Goal: Find specific page/section: Find specific page/section

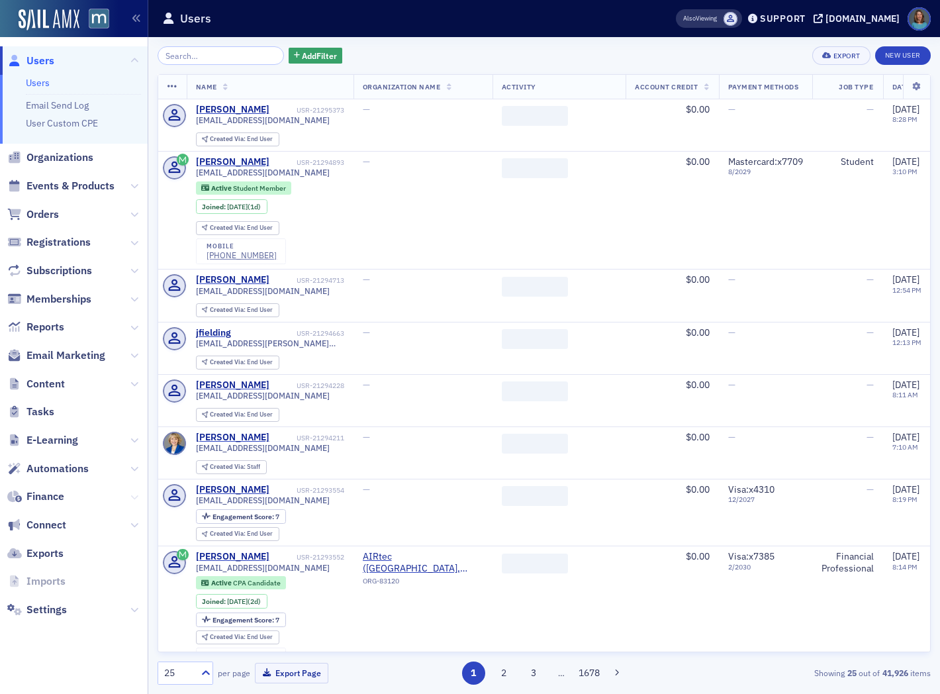
click at [136, 494] on icon at bounding box center [134, 497] width 8 height 8
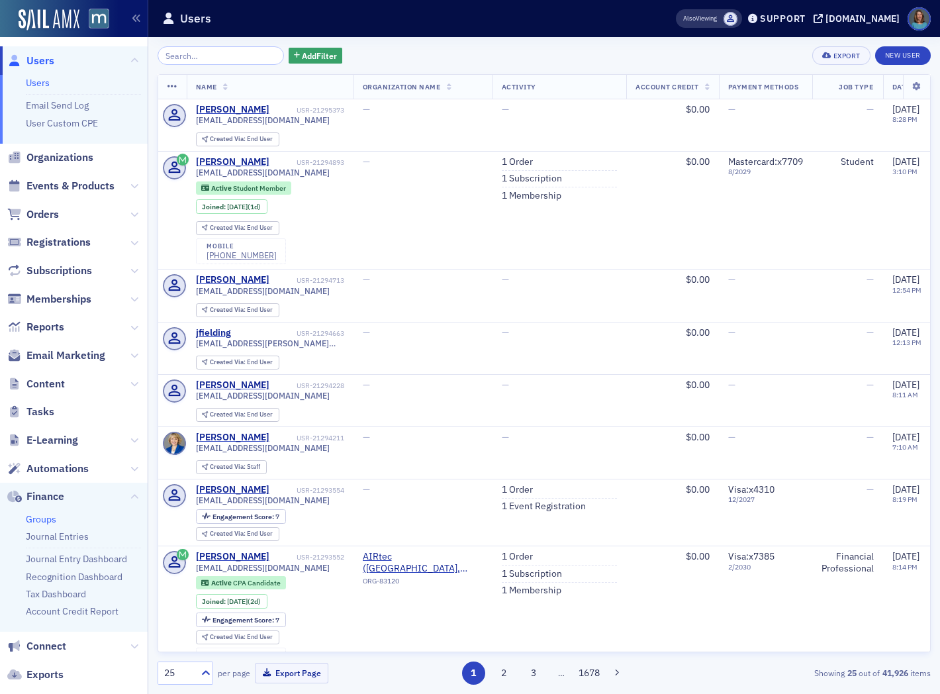
click at [40, 520] on link "Groups" at bounding box center [41, 519] width 30 height 12
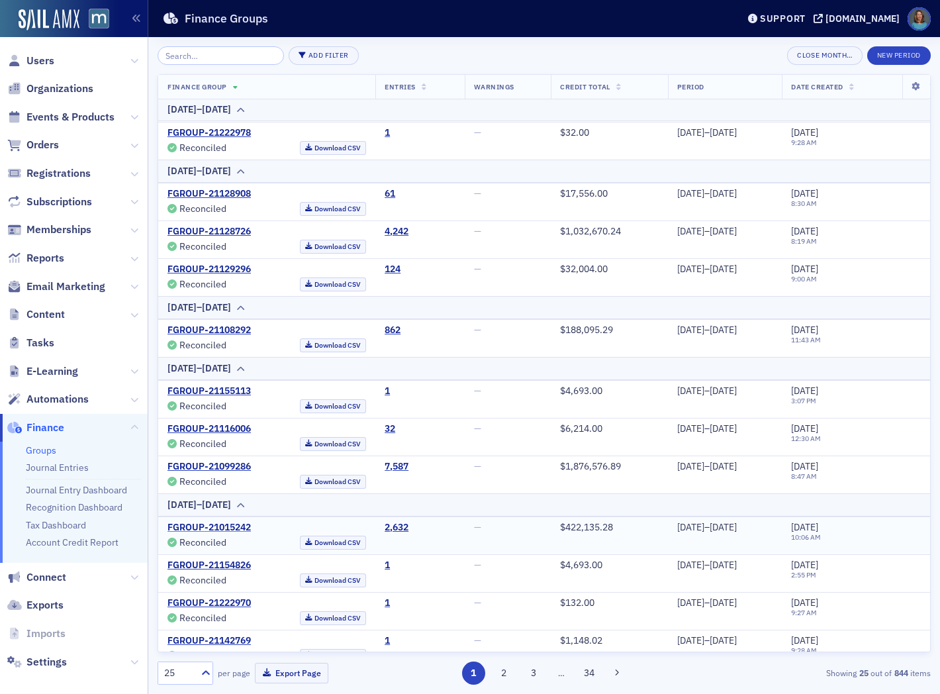
scroll to position [716, 0]
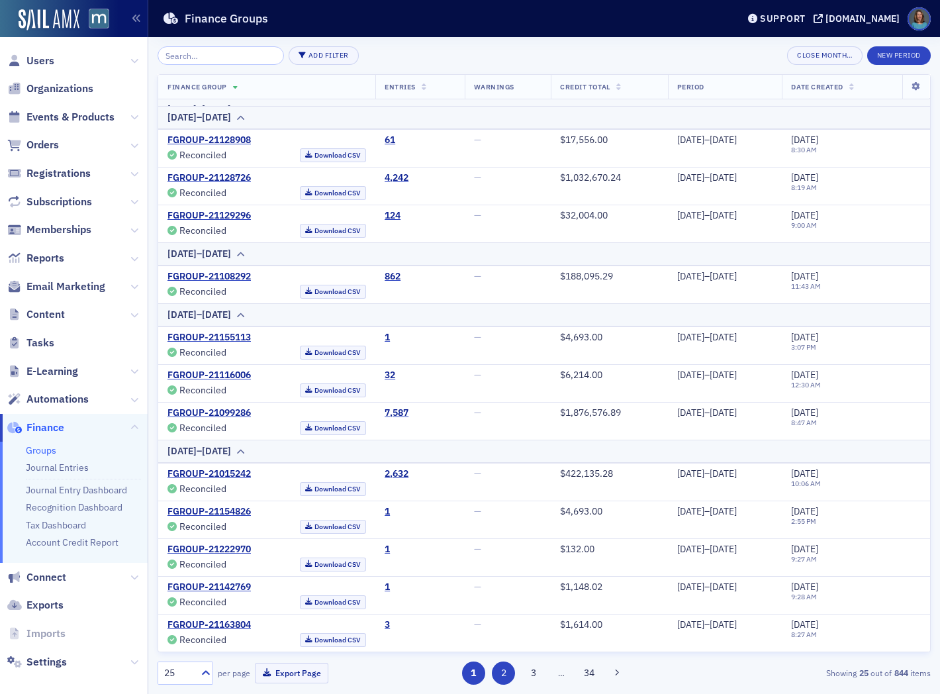
click at [504, 674] on button "2" at bounding box center [503, 672] width 23 height 23
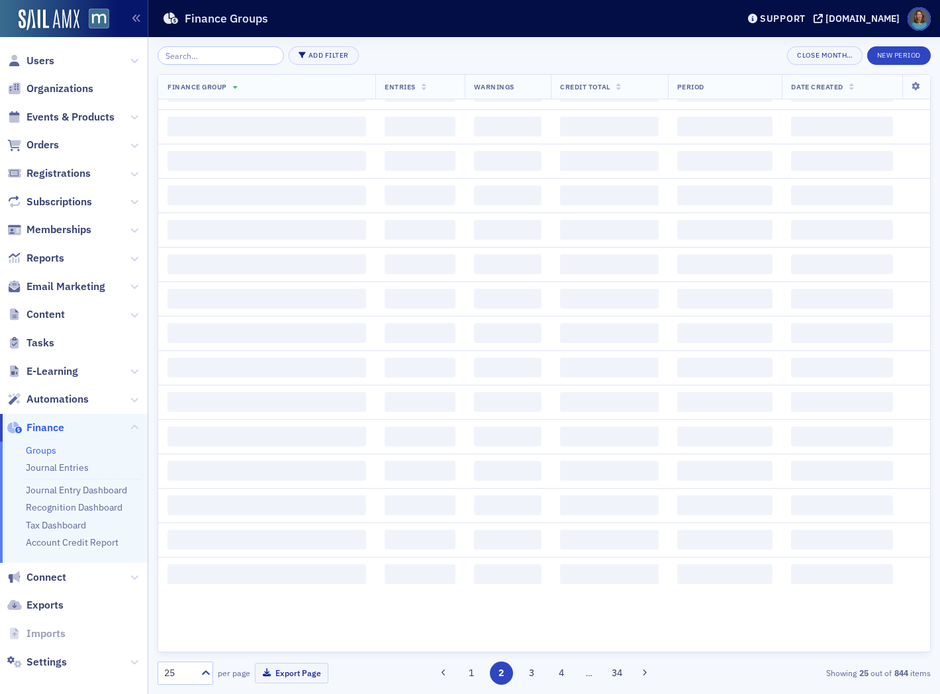
scroll to position [0, 0]
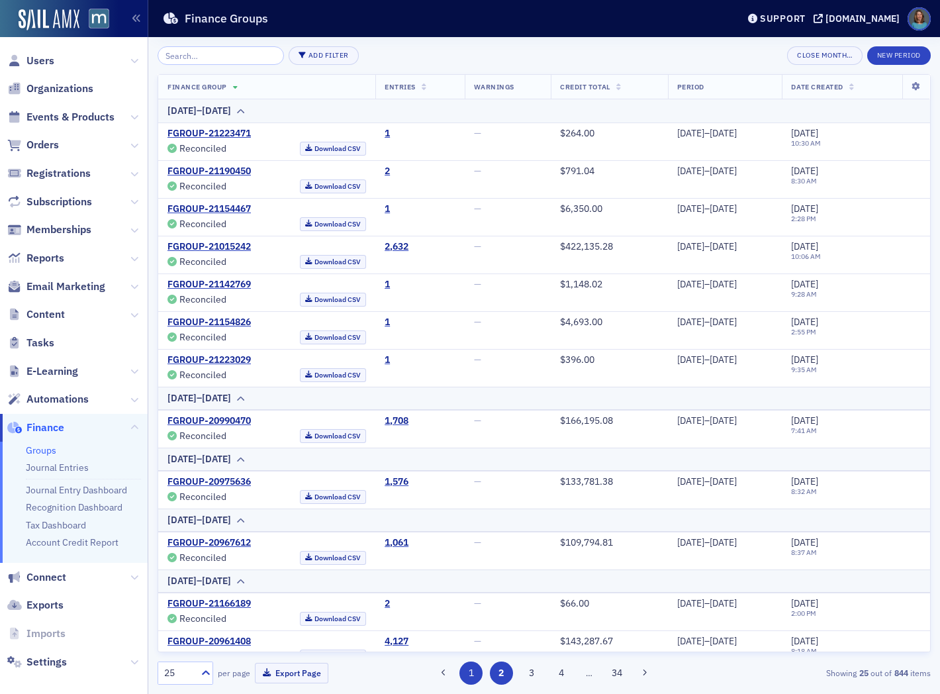
click at [478, 673] on button "1" at bounding box center [471, 672] width 23 height 23
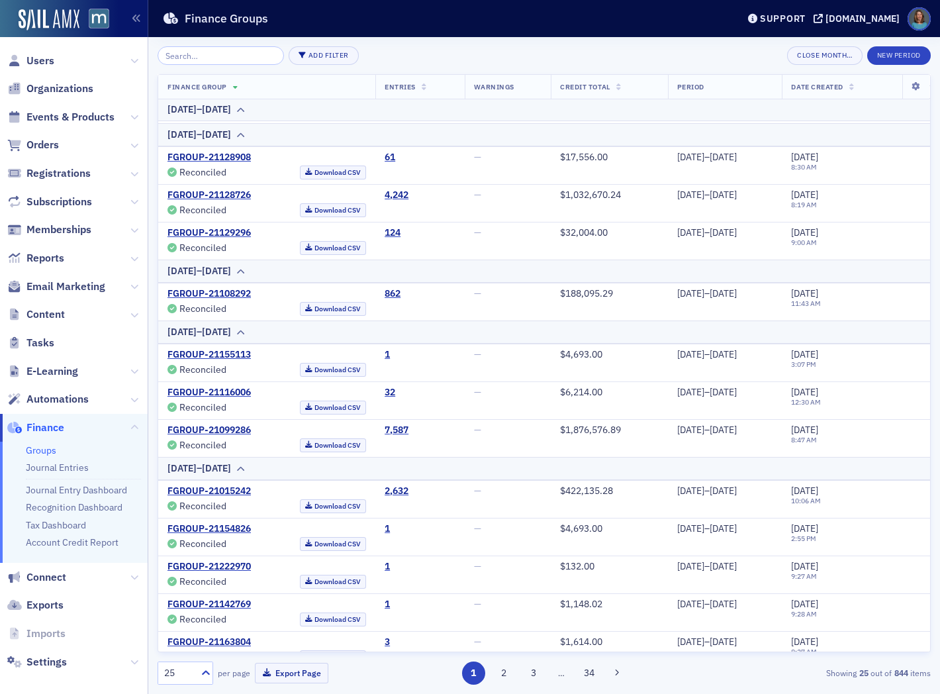
scroll to position [716, 0]
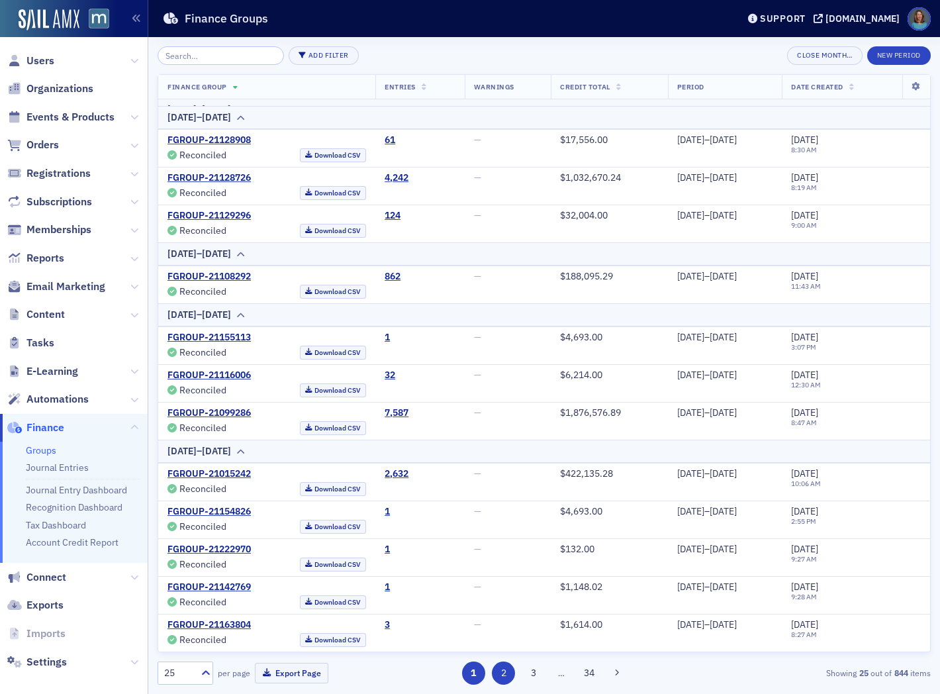
click at [505, 671] on button "2" at bounding box center [503, 672] width 23 height 23
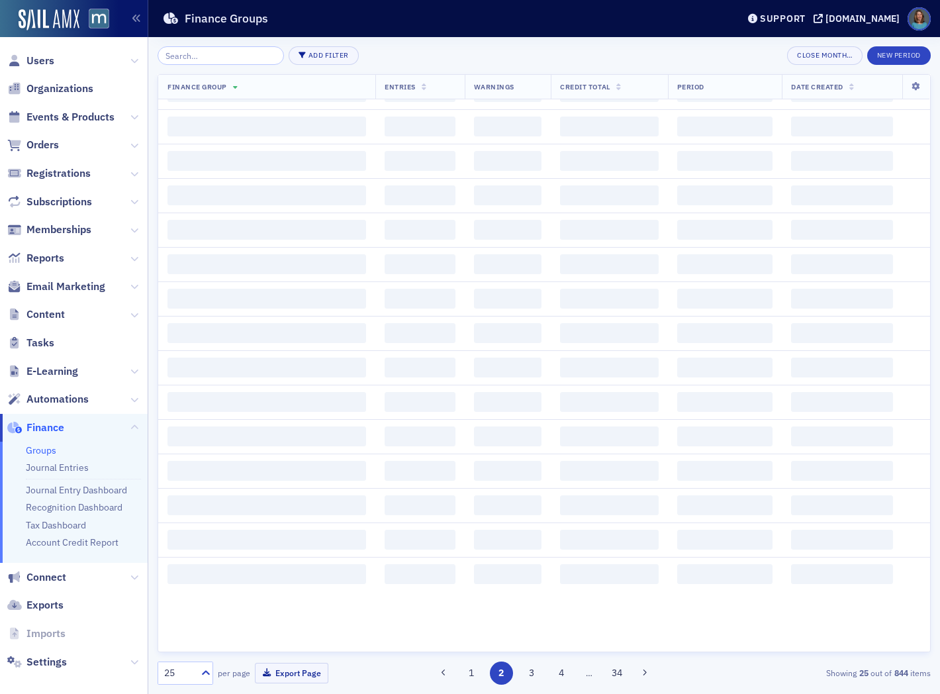
scroll to position [0, 0]
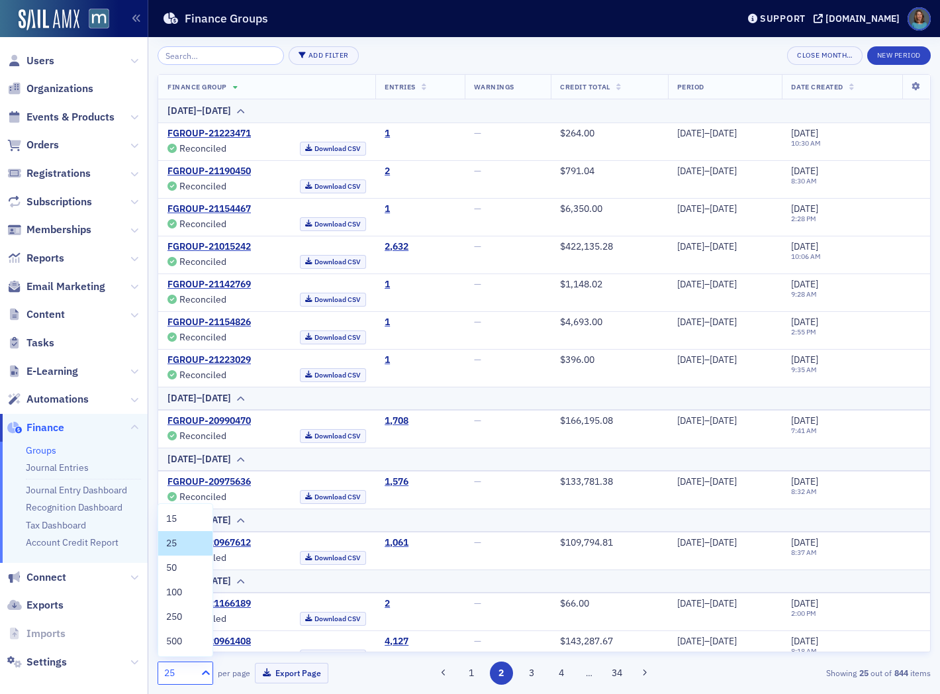
click at [203, 676] on icon at bounding box center [205, 672] width 13 height 13
click at [193, 556] on div "50" at bounding box center [185, 568] width 54 height 24
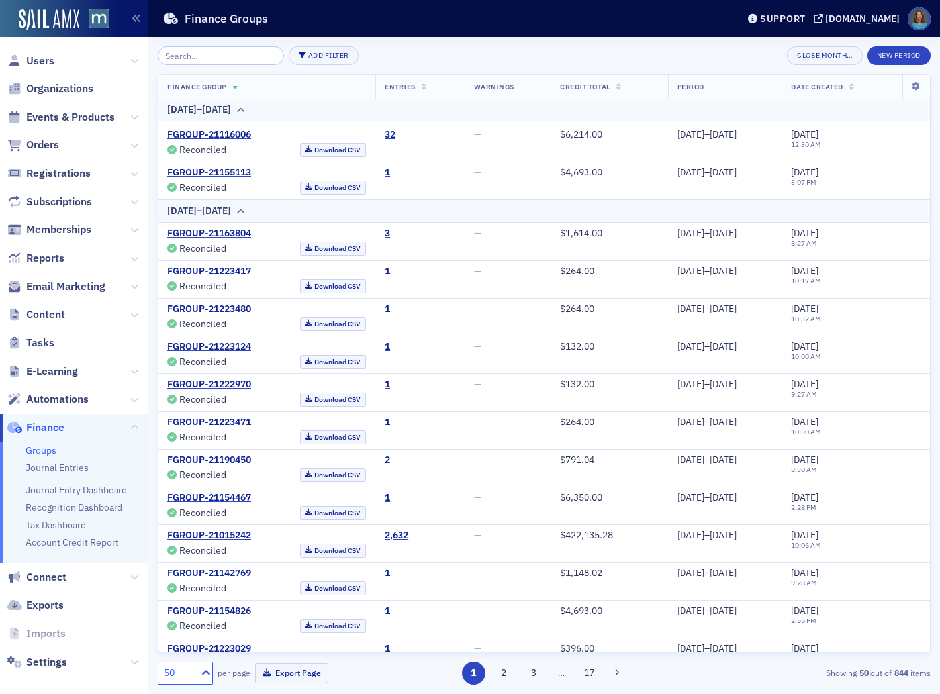
scroll to position [1030, 0]
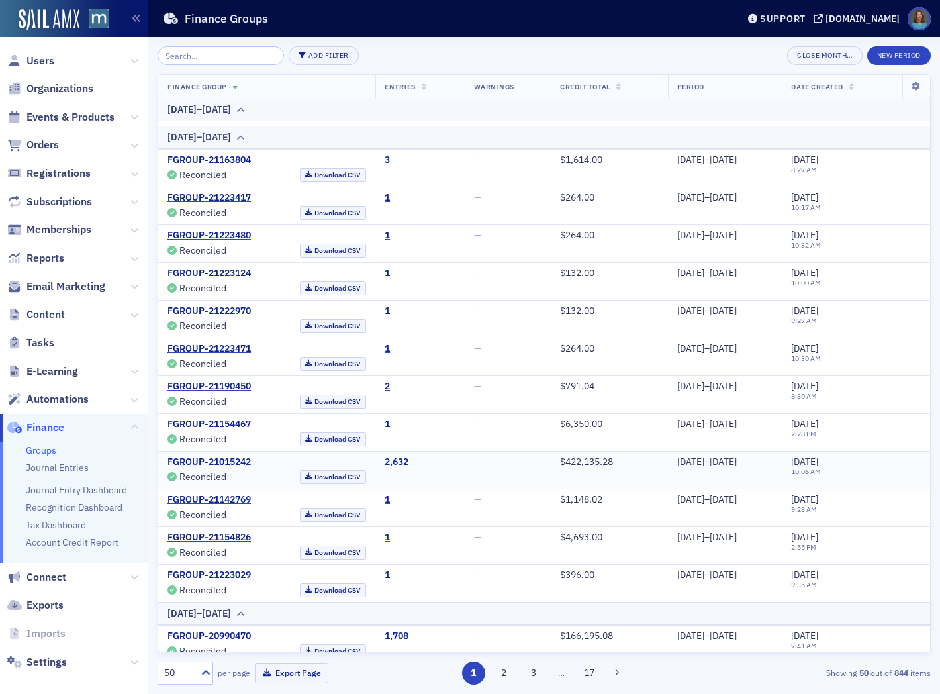
click at [224, 462] on link "FGROUP-21015242" at bounding box center [209, 462] width 83 height 12
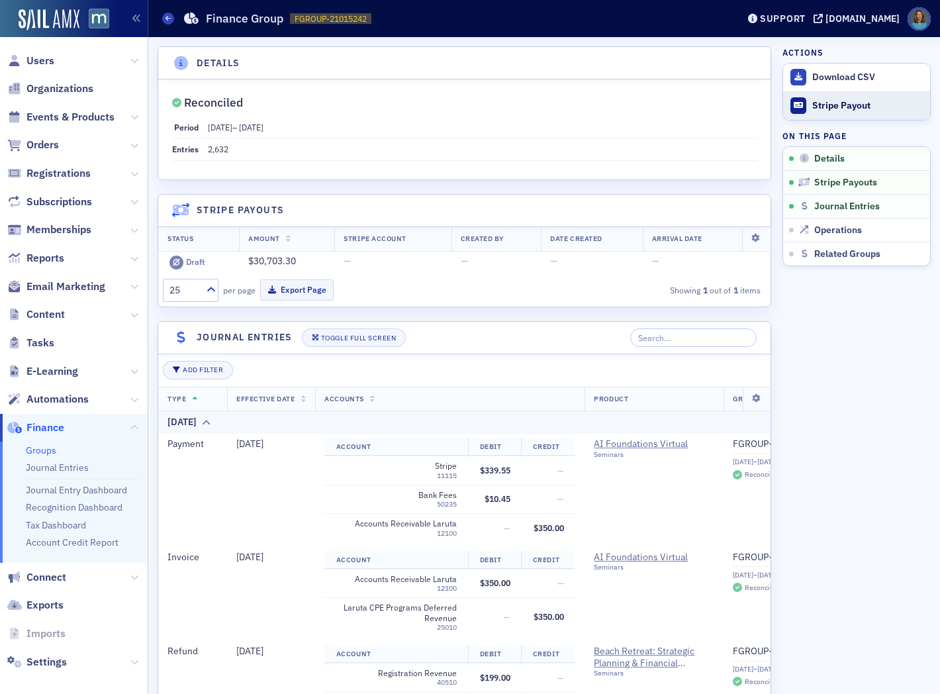
click at [812, 107] on div "Stripe Payout" at bounding box center [867, 106] width 111 height 12
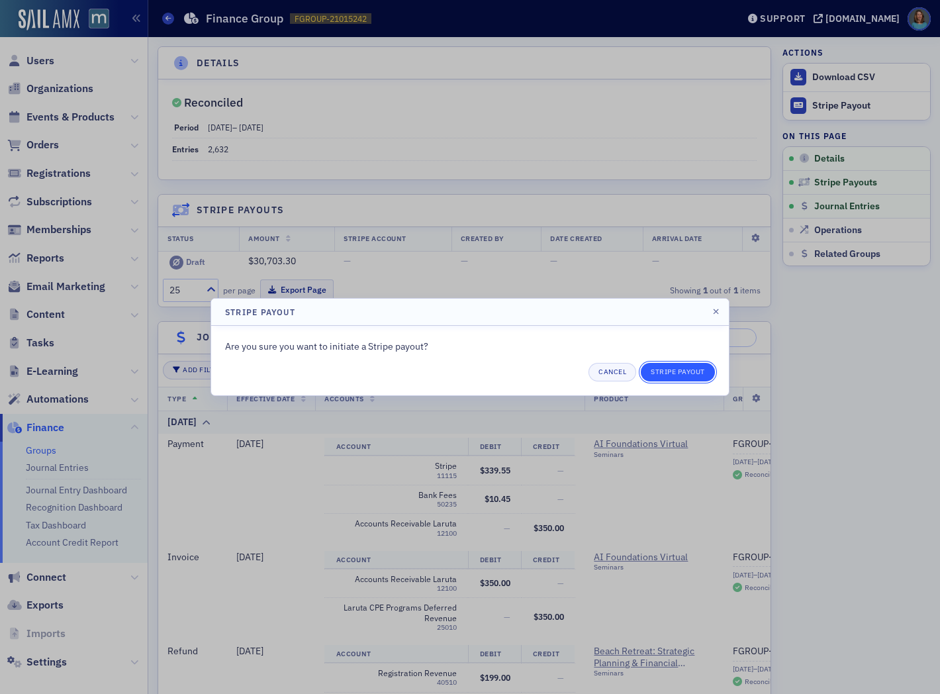
click at [663, 371] on button "Stripe Payout" at bounding box center [678, 372] width 74 height 19
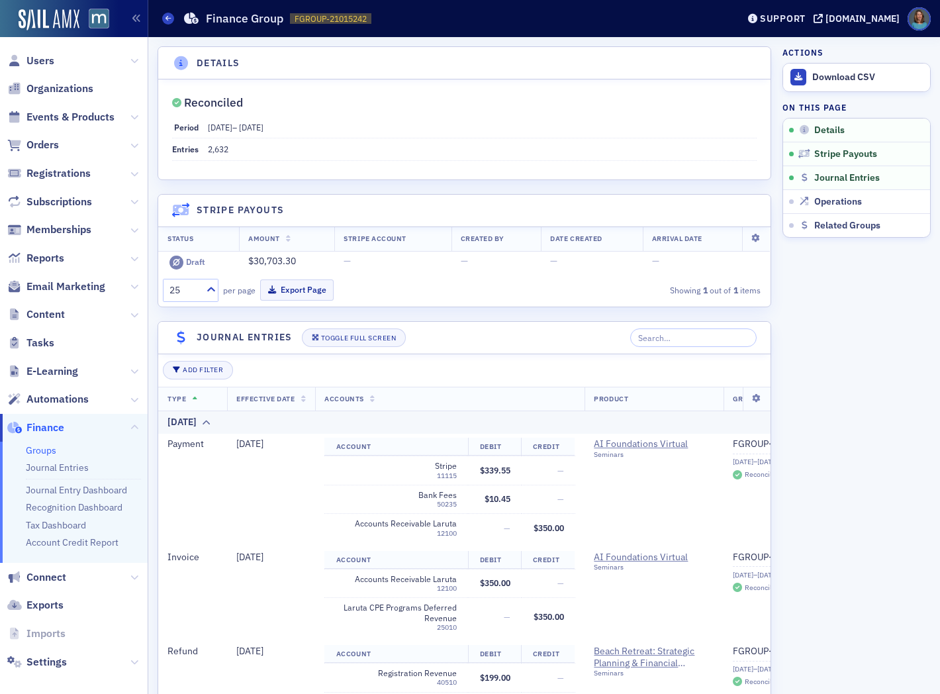
click at [175, 21] on div "Groups Finance Group FGROUP-21015242 21015242" at bounding box center [440, 18] width 556 height 25
click at [170, 22] on span at bounding box center [168, 19] width 12 height 12
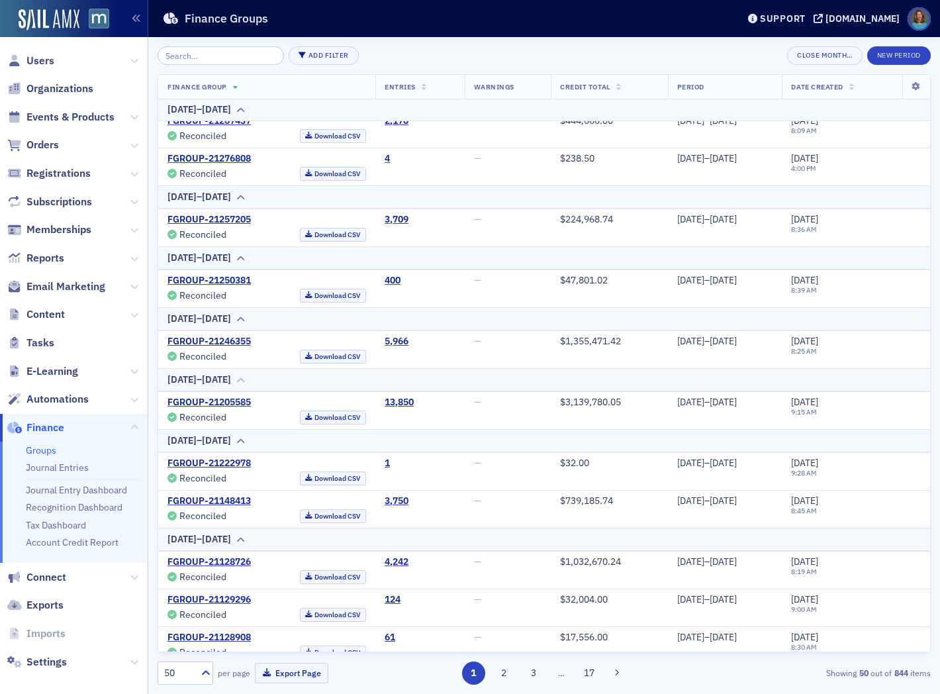
scroll to position [220, 0]
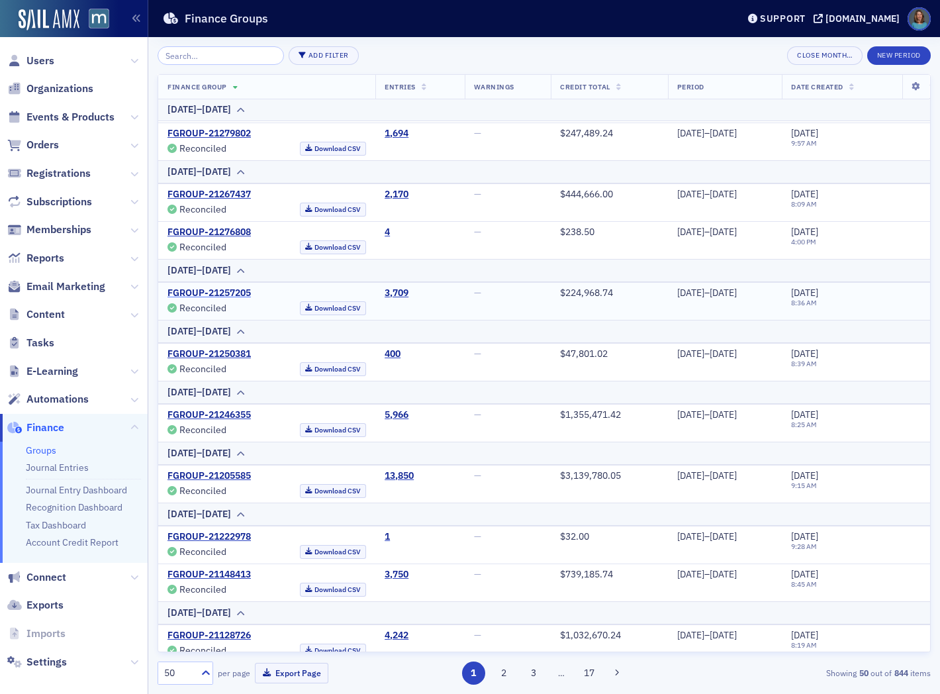
click at [238, 290] on link "FGROUP-21257205" at bounding box center [209, 293] width 83 height 12
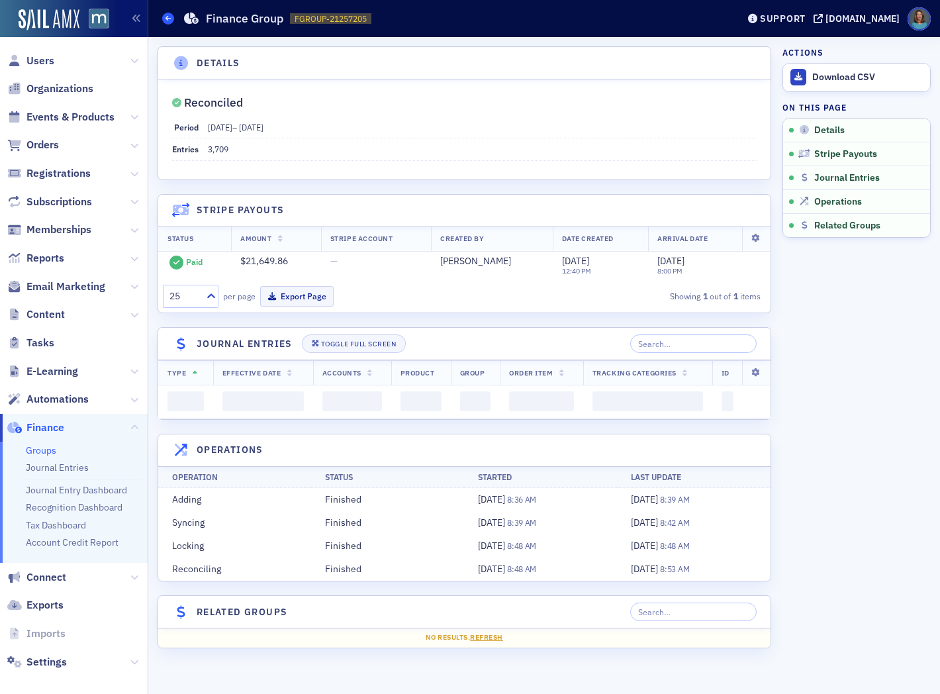
click at [170, 16] on icon at bounding box center [168, 18] width 5 height 6
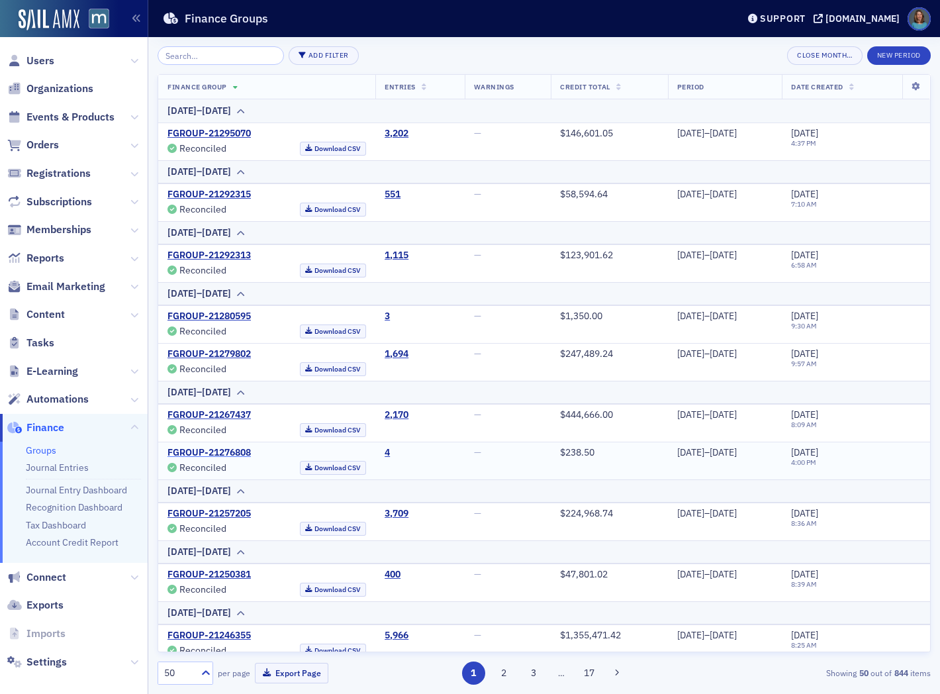
click at [222, 449] on link "FGROUP-21276808" at bounding box center [209, 453] width 83 height 12
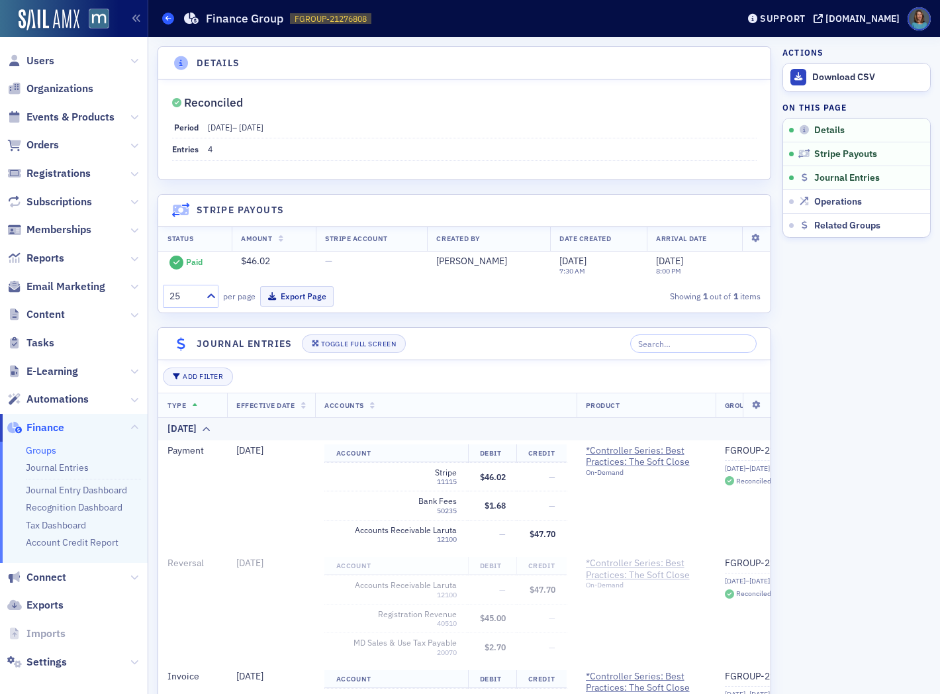
click at [171, 19] on span at bounding box center [168, 19] width 12 height 12
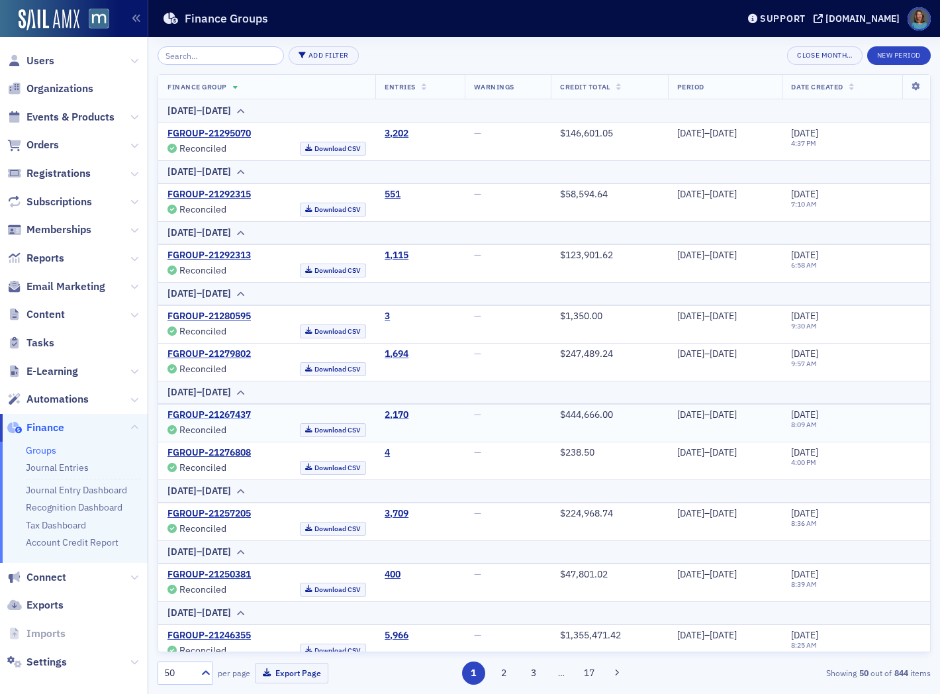
click at [232, 414] on link "FGROUP-21267437" at bounding box center [209, 415] width 83 height 12
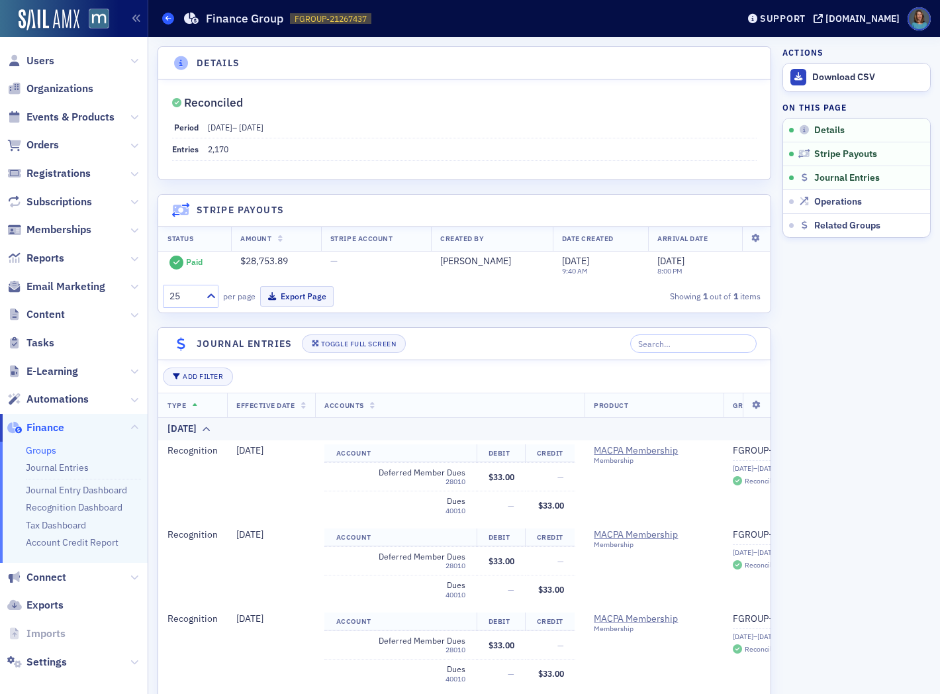
click at [168, 16] on icon at bounding box center [168, 18] width 5 height 6
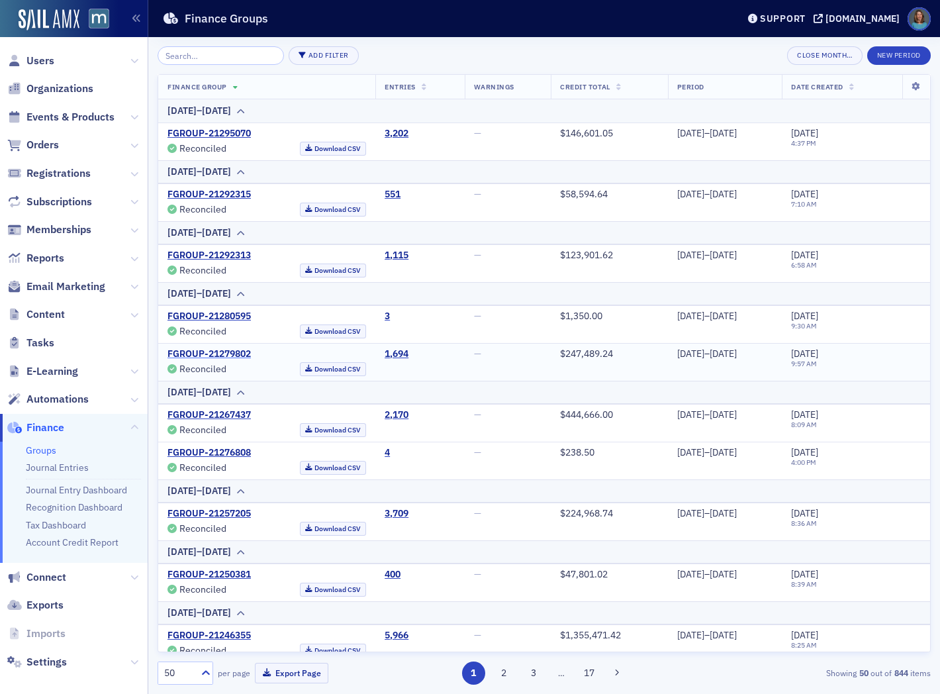
click at [232, 353] on link "FGROUP-21279802" at bounding box center [209, 354] width 83 height 12
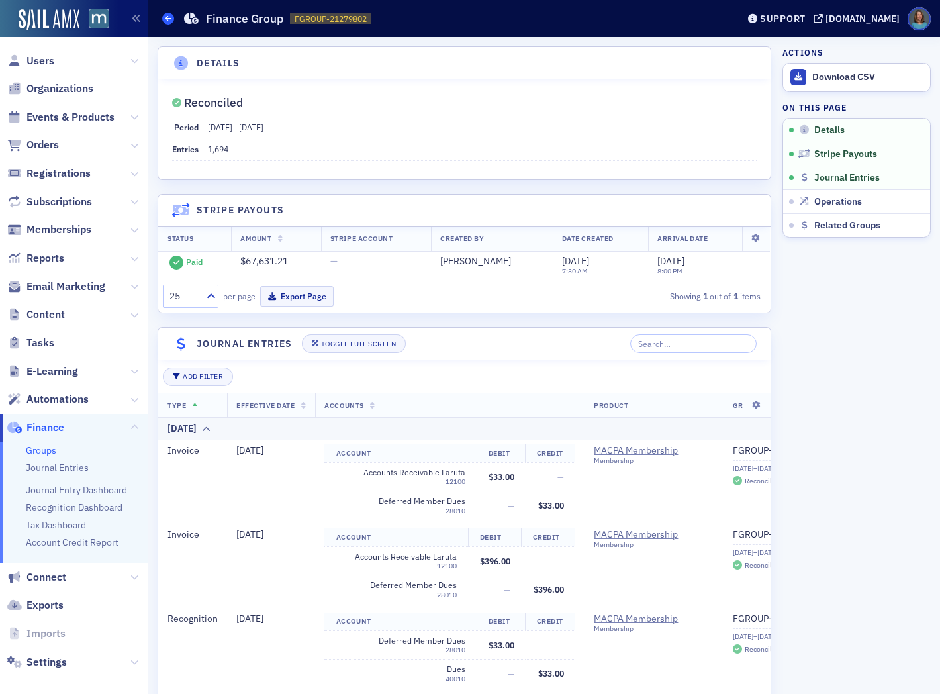
click at [164, 15] on span at bounding box center [168, 19] width 12 height 12
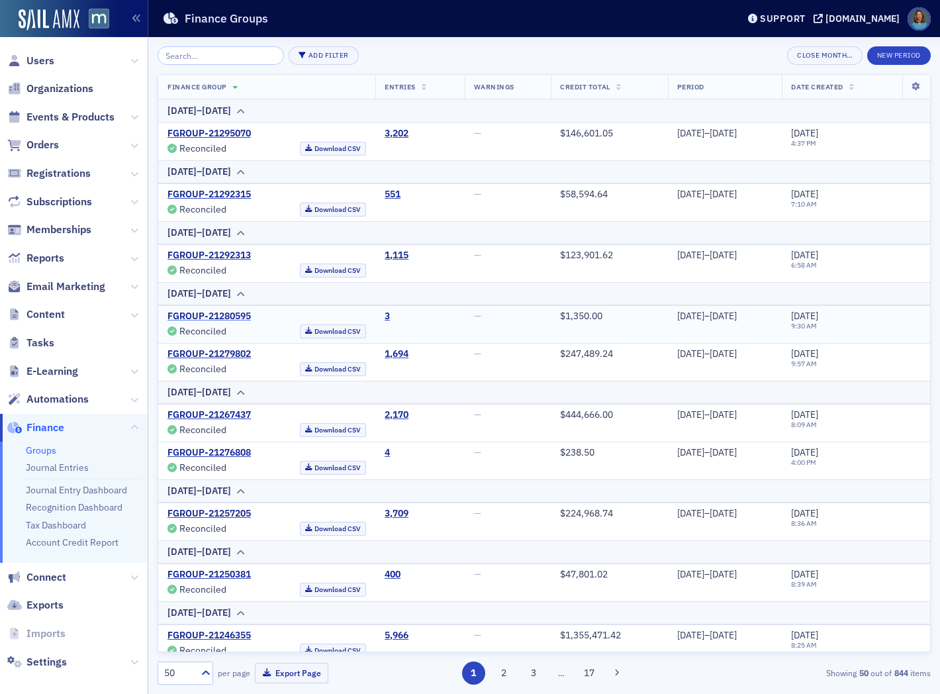
click at [223, 319] on link "FGROUP-21280595" at bounding box center [209, 317] width 83 height 12
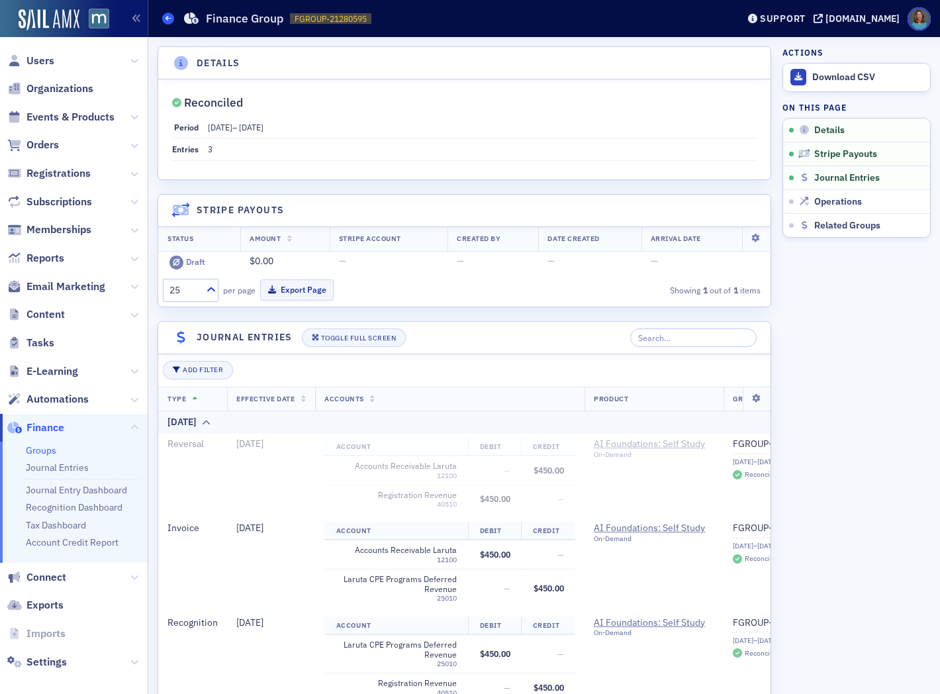
click at [163, 17] on span at bounding box center [168, 19] width 12 height 12
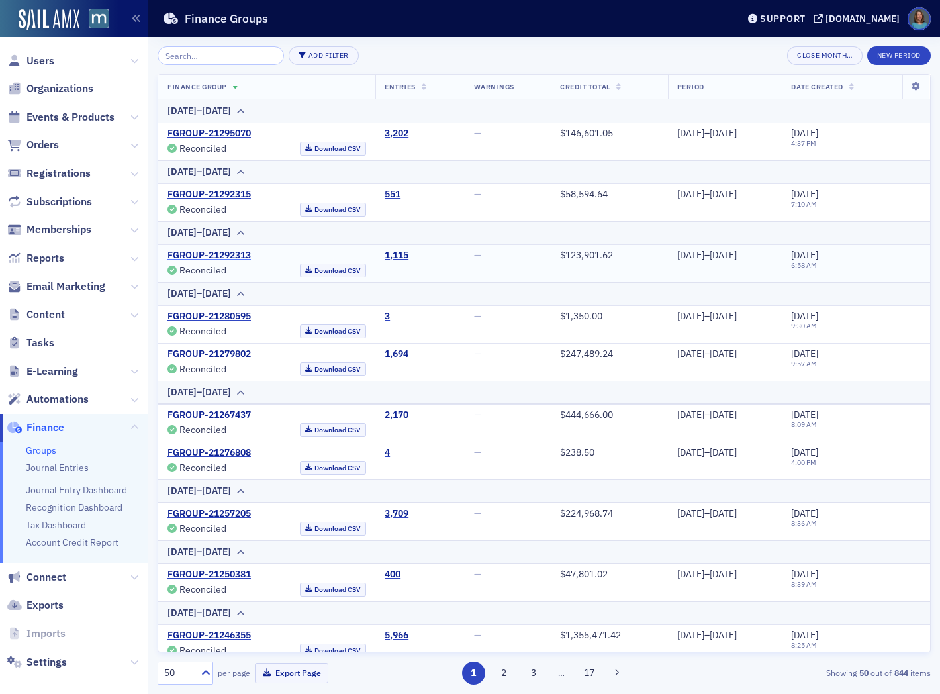
click at [217, 254] on link "FGROUP-21292313" at bounding box center [209, 256] width 83 height 12
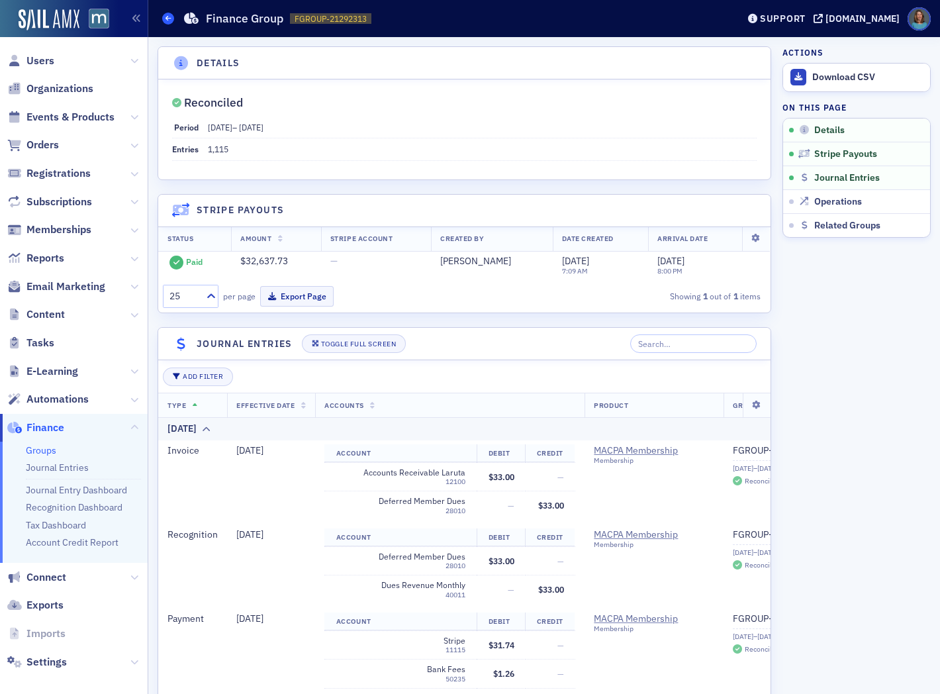
click at [167, 18] on icon at bounding box center [168, 18] width 5 height 6
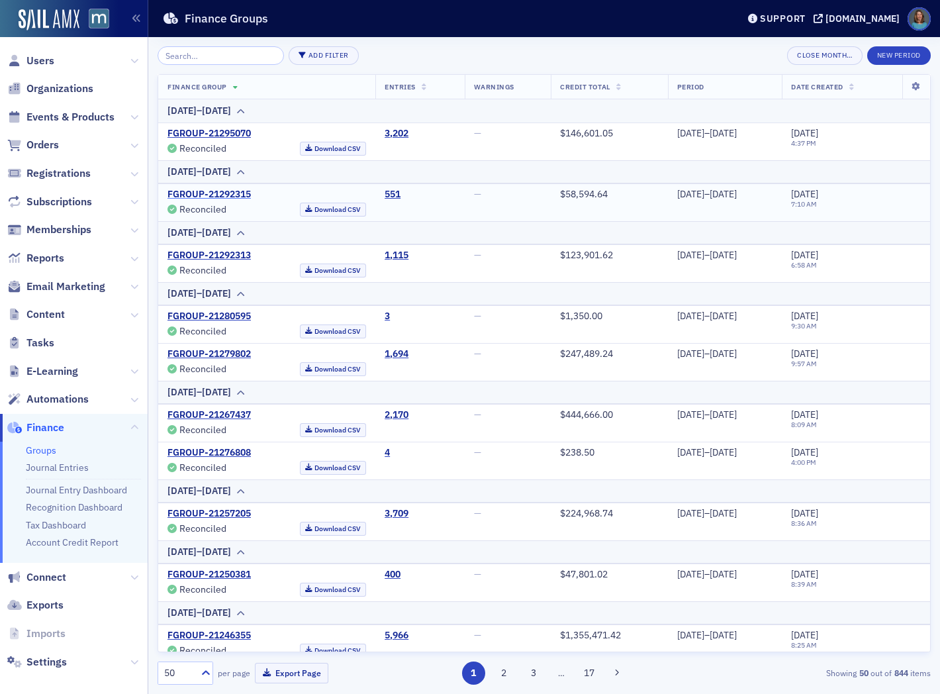
click at [222, 190] on link "FGROUP-21292315" at bounding box center [209, 195] width 83 height 12
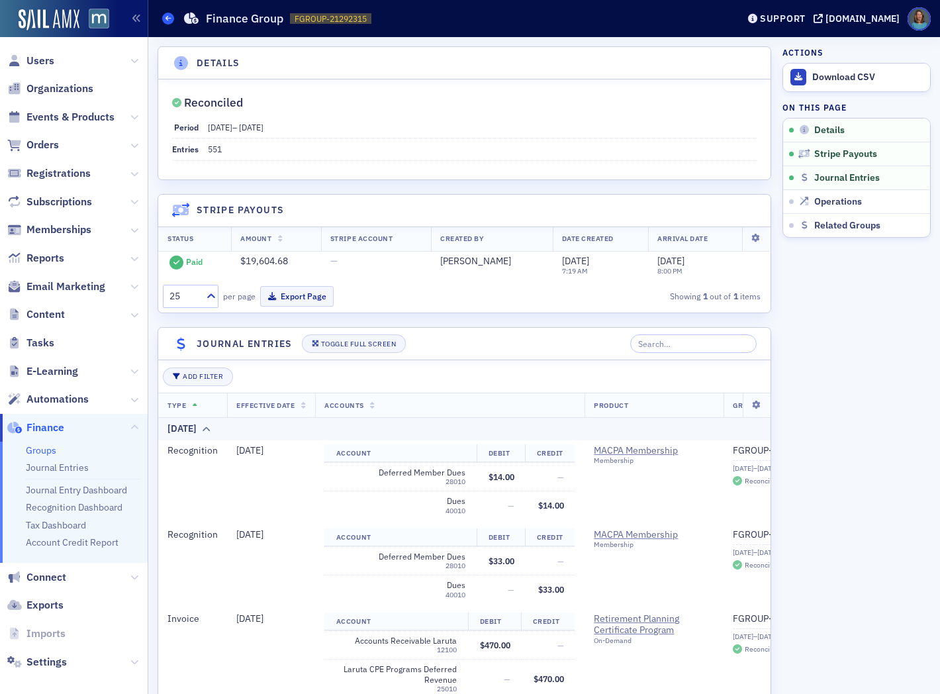
click at [169, 18] on icon at bounding box center [168, 18] width 5 height 6
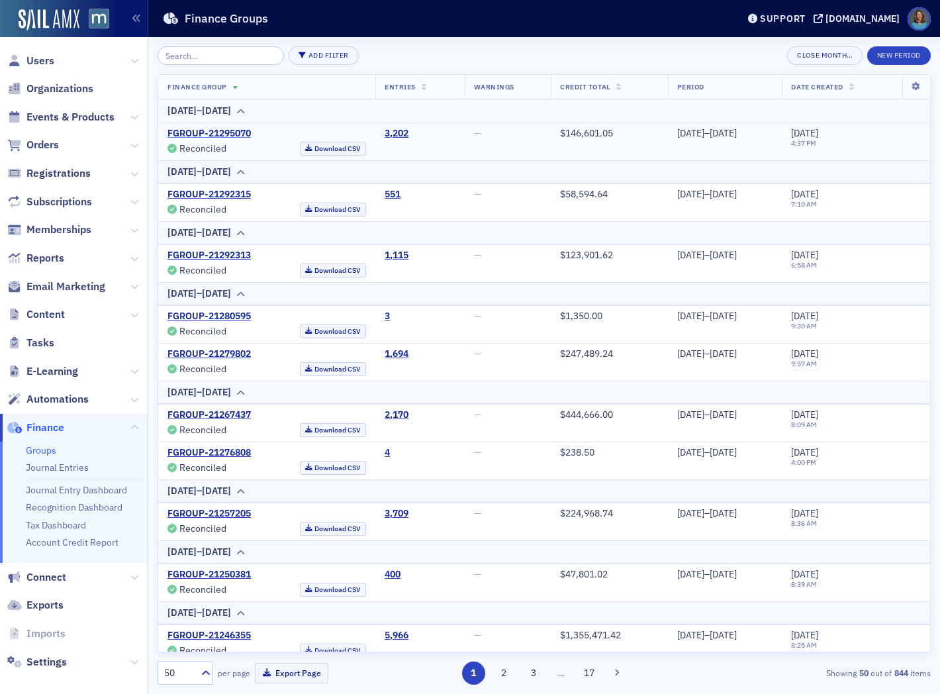
click at [219, 130] on link "FGROUP-21295070" at bounding box center [209, 134] width 83 height 12
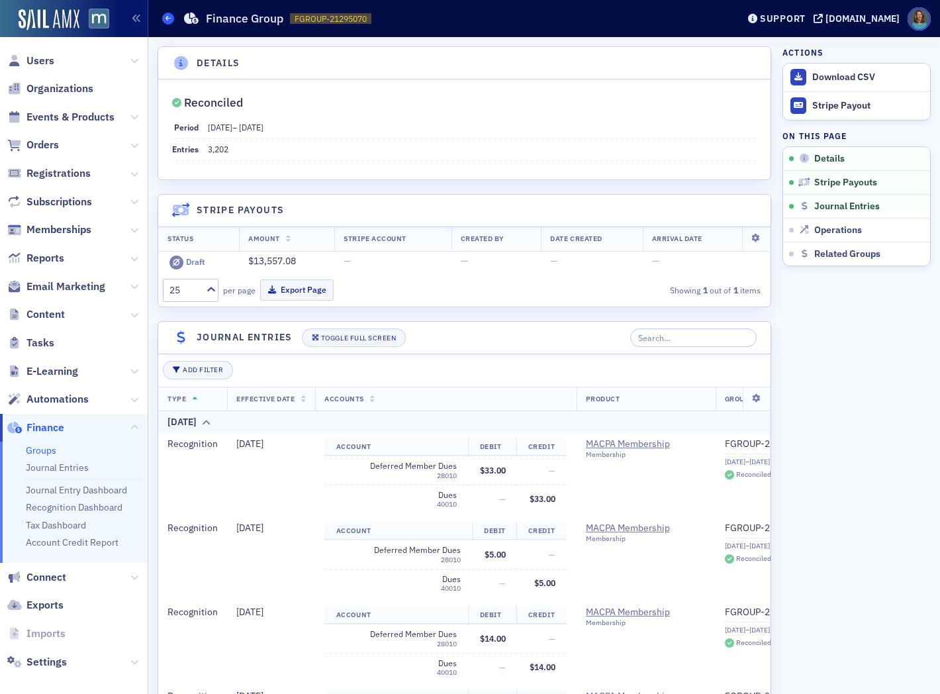
click at [169, 17] on icon at bounding box center [168, 18] width 5 height 6
